Goal: Task Accomplishment & Management: Manage account settings

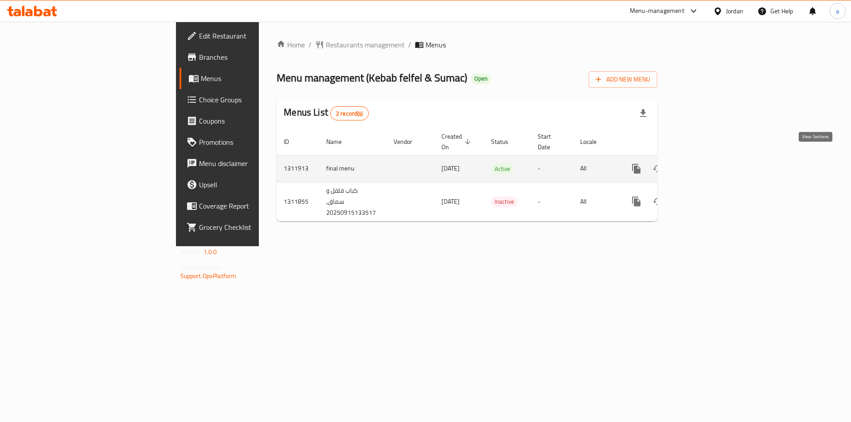
click at [706, 164] on icon "enhanced table" at bounding box center [700, 169] width 11 height 11
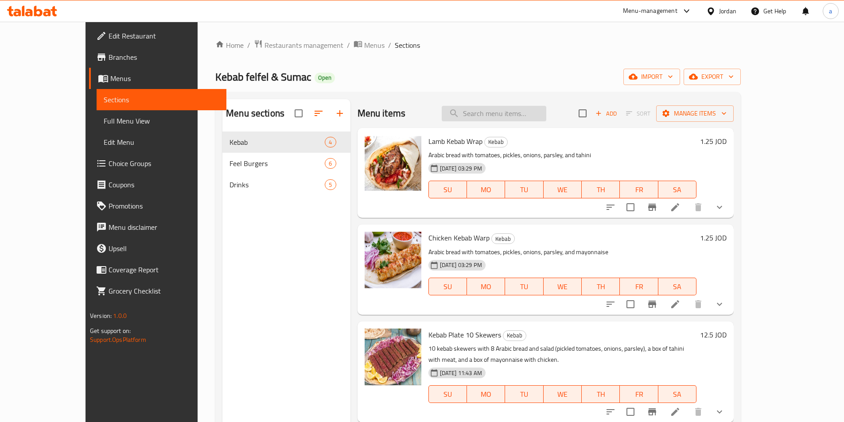
click at [524, 116] on input "search" at bounding box center [494, 114] width 105 height 16
paste input "تشيز برغر"
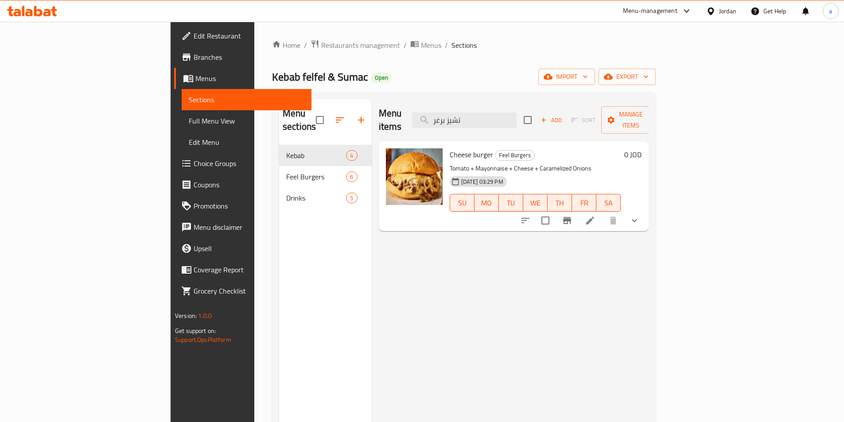
type input "تشيز برغر"
click at [537, 173] on div "15-09-2025 03:29 PM SU MO TU WE TH FR SA" at bounding box center [535, 197] width 179 height 48
click at [596, 215] on icon at bounding box center [590, 220] width 11 height 11
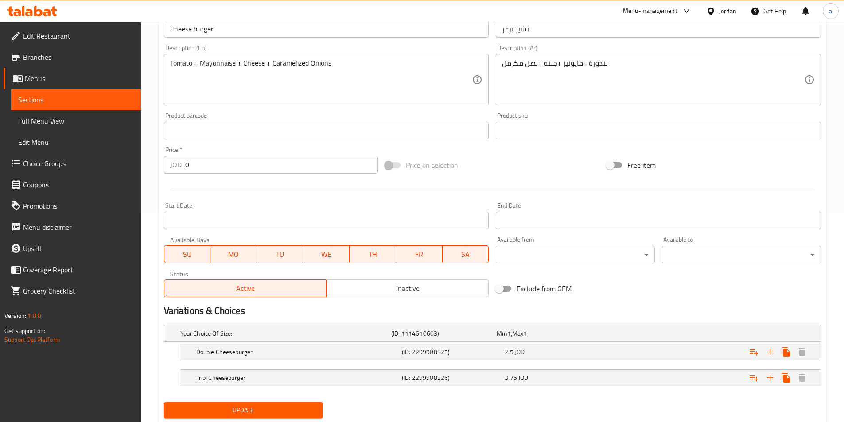
scroll to position [237, 0]
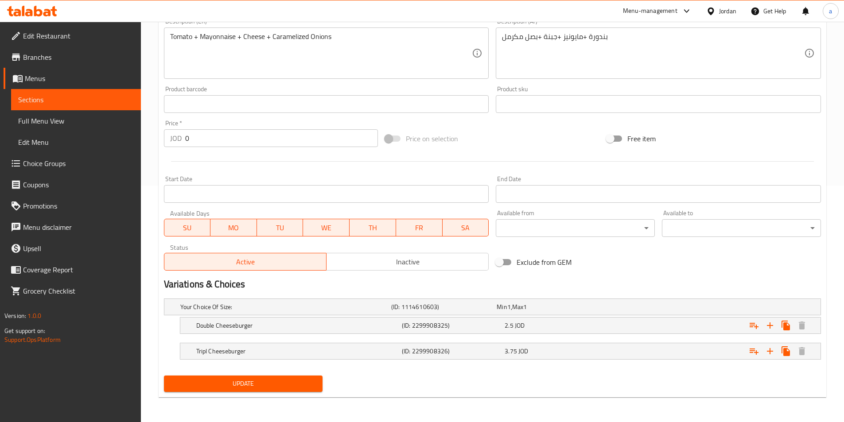
click at [504, 285] on h2 "Variations & Choices" at bounding box center [492, 284] width 657 height 13
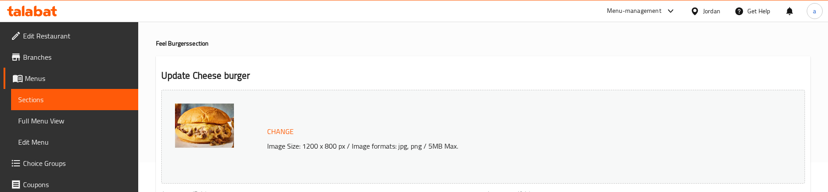
scroll to position [0, 0]
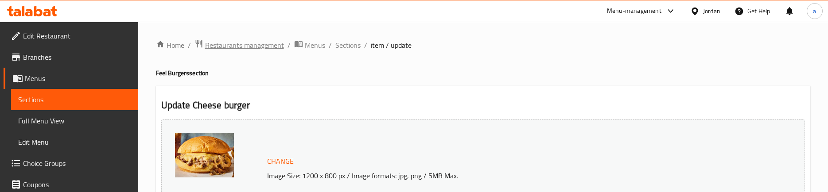
click at [233, 50] on span "Restaurants management" at bounding box center [244, 45] width 79 height 11
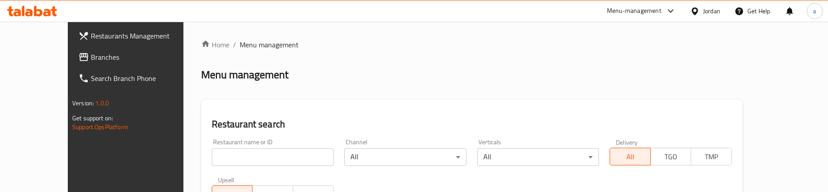
click at [91, 57] on span "Branches" at bounding box center [145, 57] width 108 height 11
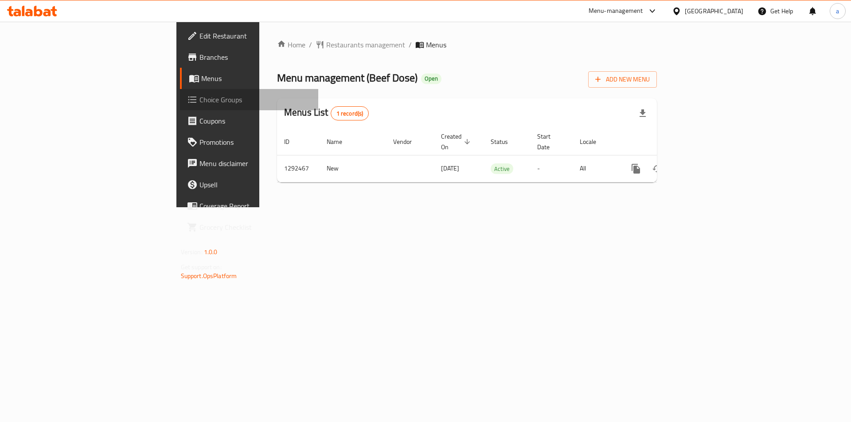
click at [199, 104] on span "Choice Groups" at bounding box center [255, 99] width 112 height 11
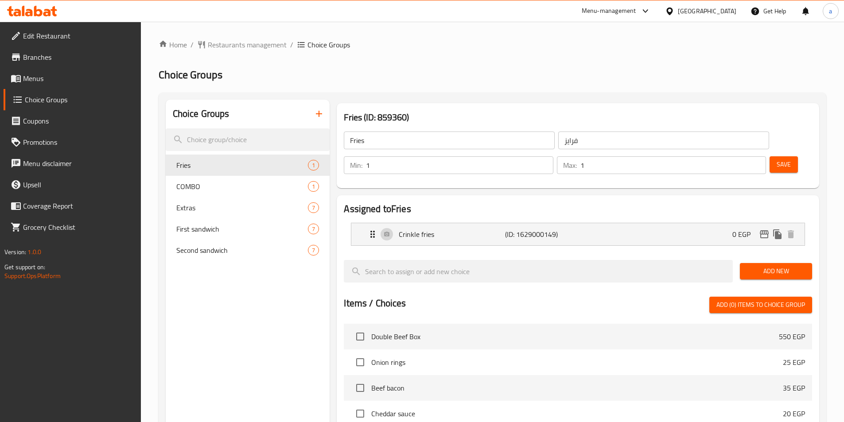
click at [434, 76] on h2 "Choice Groups" at bounding box center [493, 75] width 668 height 14
click at [236, 206] on span "Extras" at bounding box center [228, 208] width 105 height 11
type input "Extras"
type input "اضافات"
type input "0"
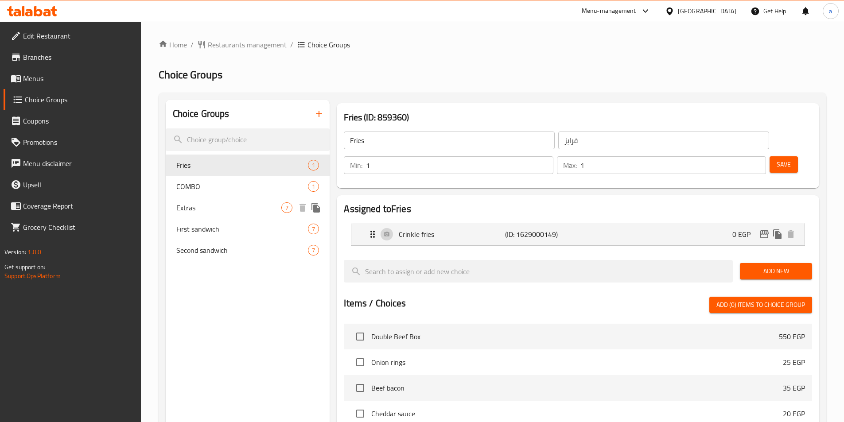
type input "7"
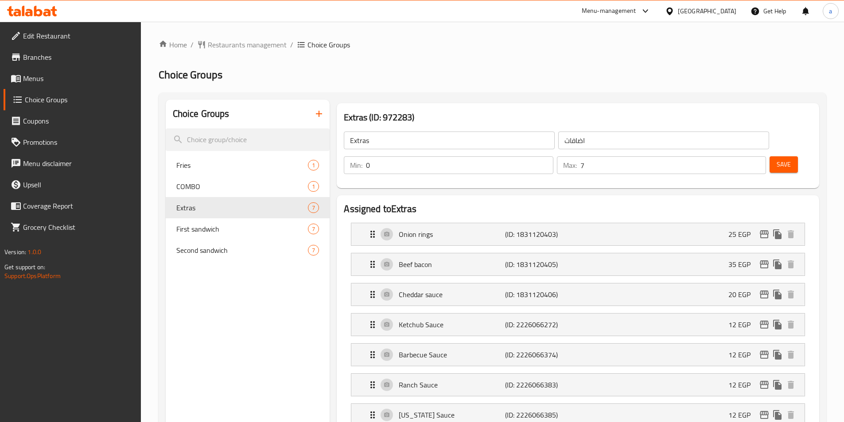
click at [228, 46] on span "Restaurants management" at bounding box center [247, 44] width 79 height 11
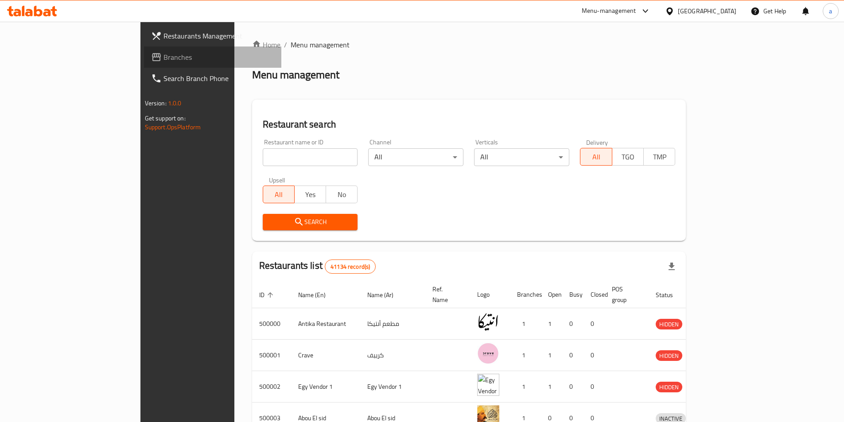
click at [164, 57] on span "Branches" at bounding box center [219, 57] width 111 height 11
